Goal: Transaction & Acquisition: Book appointment/travel/reservation

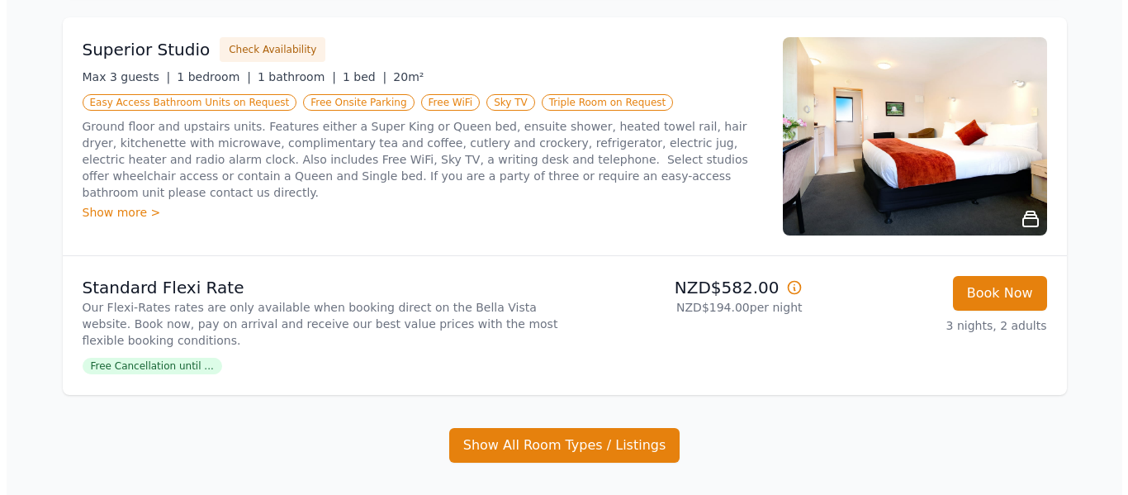
scroll to position [495, 0]
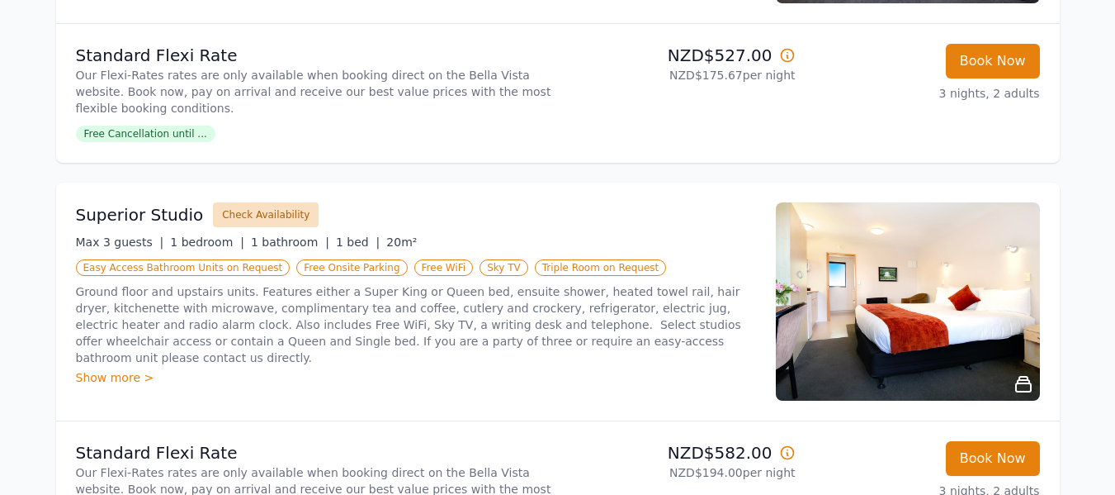
click at [267, 214] on button "Check Availability" at bounding box center [266, 214] width 106 height 25
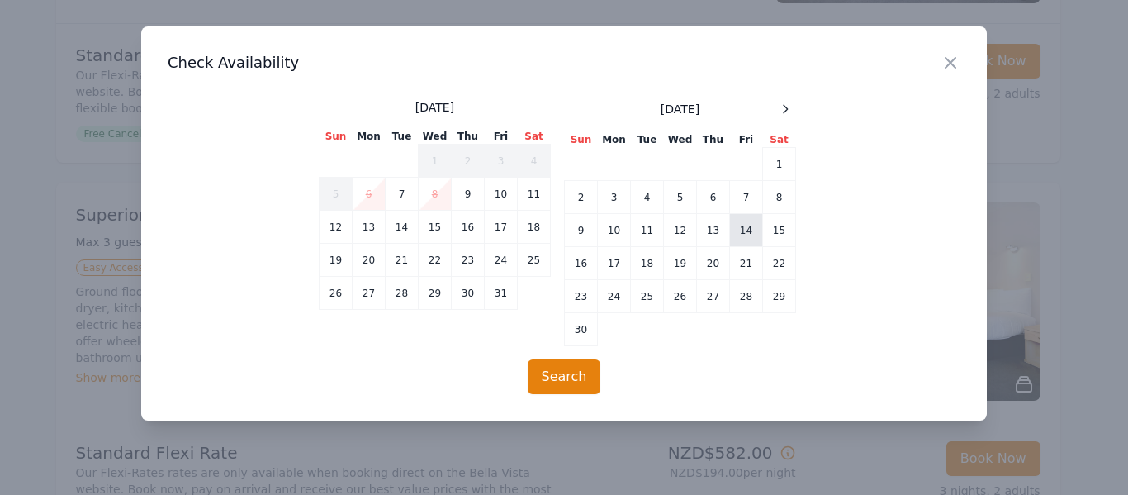
click at [751, 225] on td "14" at bounding box center [746, 230] width 33 height 33
click at [614, 261] on td "17" at bounding box center [614, 263] width 33 height 33
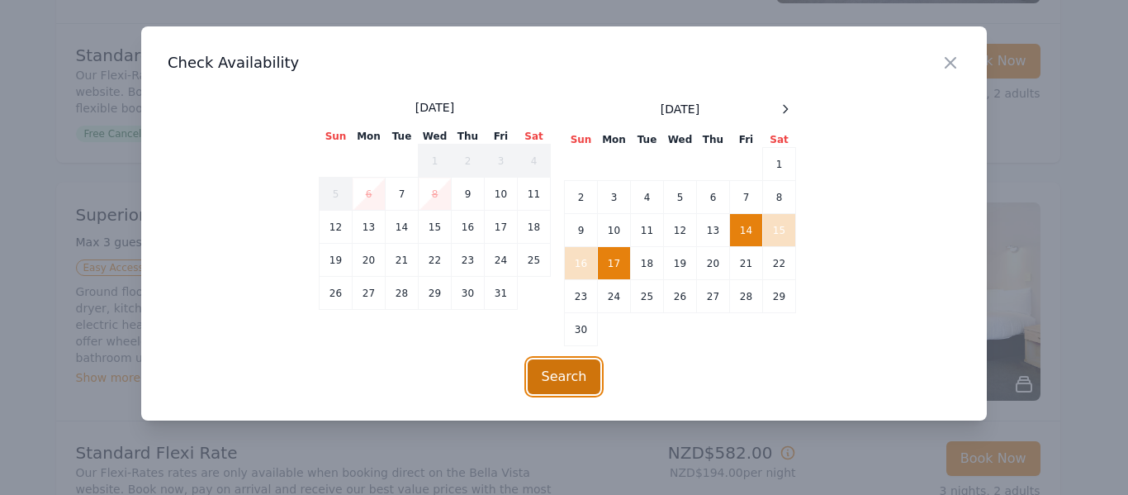
click at [586, 377] on button "Search" at bounding box center [564, 376] width 73 height 35
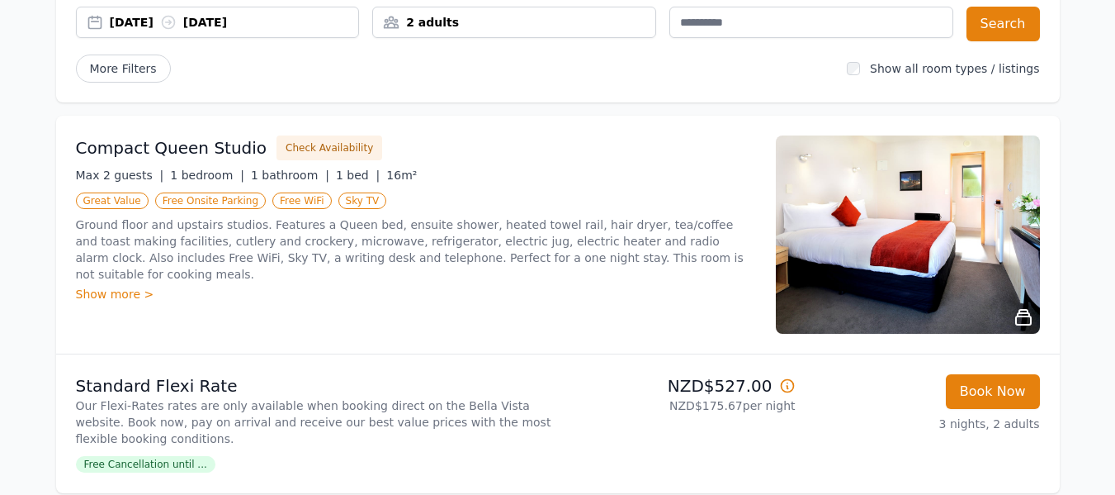
scroll to position [248, 0]
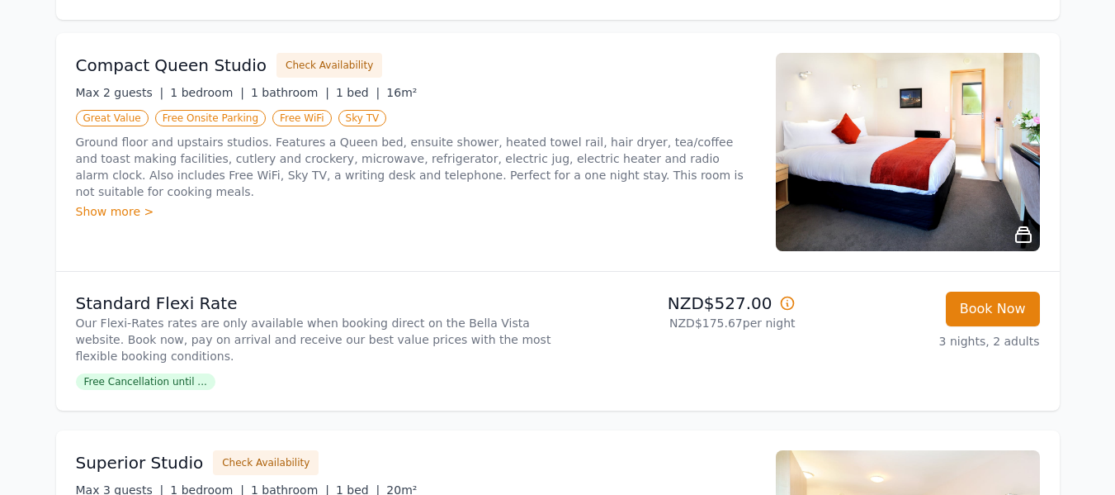
click at [993, 171] on img at bounding box center [908, 152] width 264 height 198
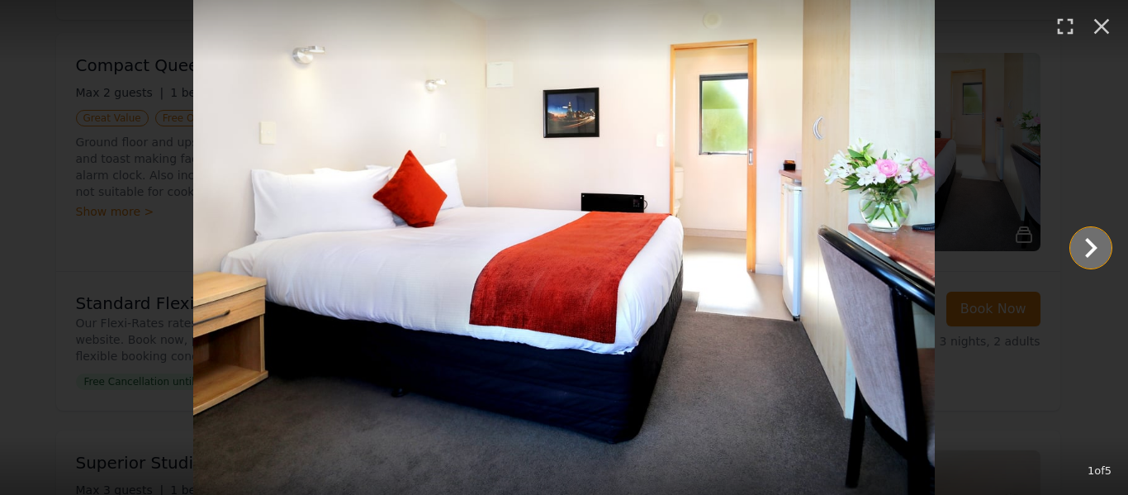
click at [1096, 241] on icon "Show slide 2 of 5" at bounding box center [1091, 248] width 40 height 40
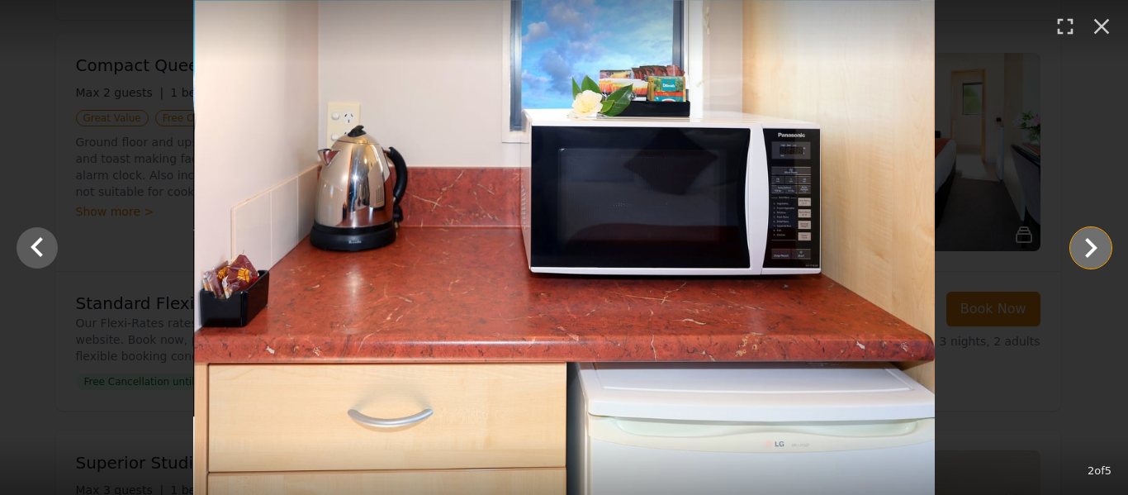
click at [1096, 241] on icon "Show slide 3 of 5" at bounding box center [1091, 248] width 40 height 40
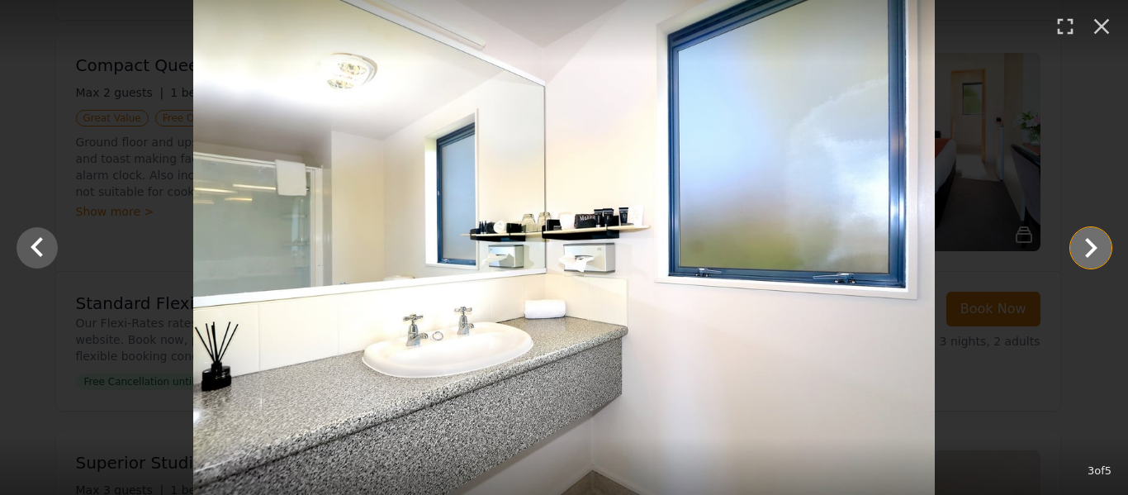
click at [1096, 241] on icon "Show slide 4 of 5" at bounding box center [1091, 248] width 40 height 40
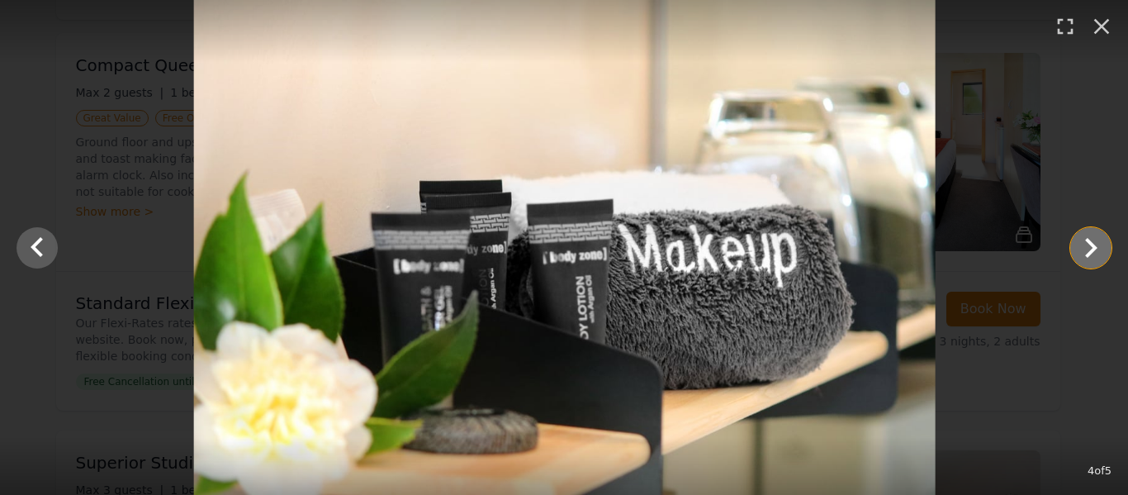
click at [1096, 241] on icon "Show slide 5 of 5" at bounding box center [1091, 248] width 40 height 40
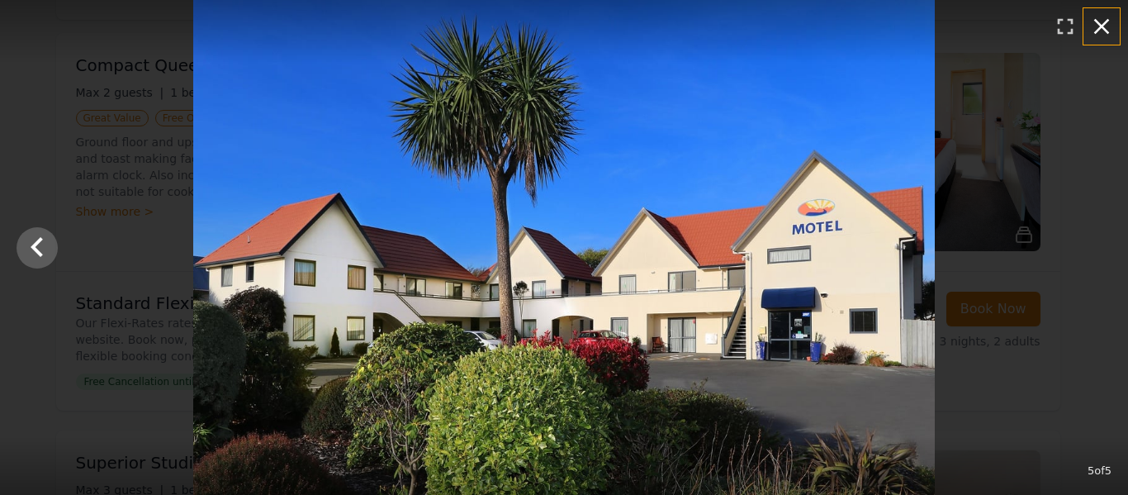
click at [1105, 36] on icon "button" at bounding box center [1101, 26] width 26 height 26
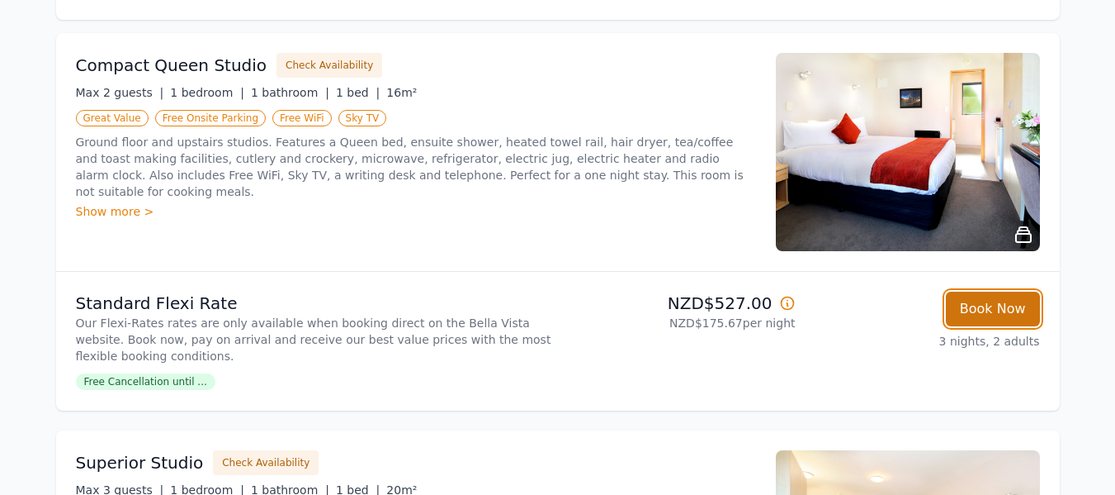
click at [968, 320] on button "Book Now" at bounding box center [993, 308] width 94 height 35
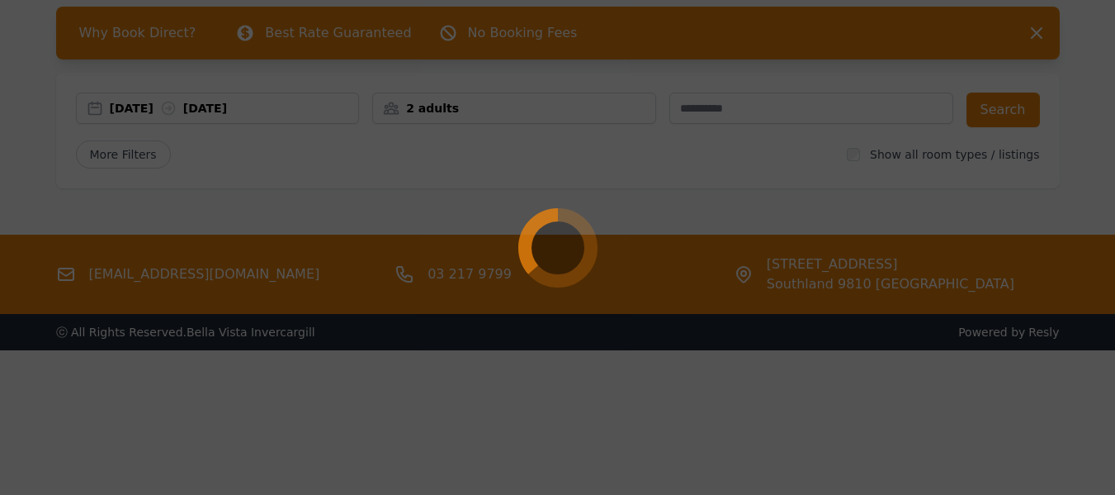
scroll to position [79, 0]
drag, startPoint x: 968, startPoint y: 320, endPoint x: 587, endPoint y: 189, distance: 403.4
click at [587, 189] on div at bounding box center [557, 247] width 1115 height 495
select select "**"
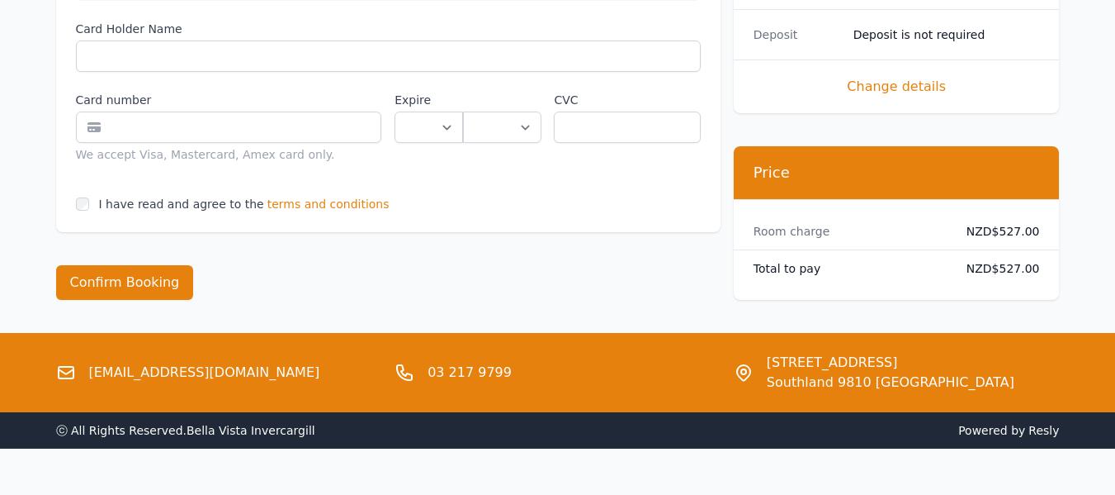
scroll to position [968, 0]
